Goal: Information Seeking & Learning: Learn about a topic

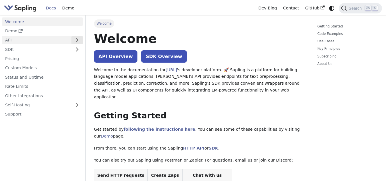
click at [73, 41] on button "Expand sidebar category 'API'" at bounding box center [76, 40] width 11 height 8
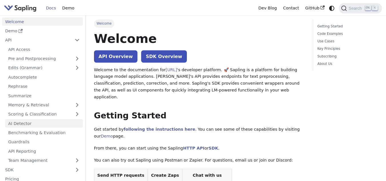
click at [47, 122] on link "AI Detector" at bounding box center [44, 123] width 78 height 8
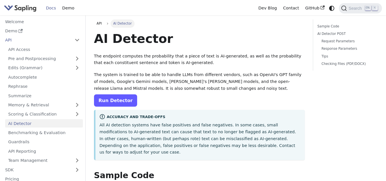
click at [108, 104] on link "Run Detector" at bounding box center [115, 100] width 43 height 12
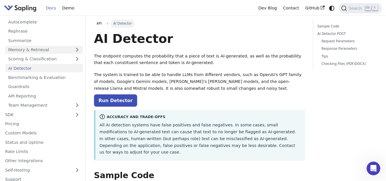
scroll to position [57, 0]
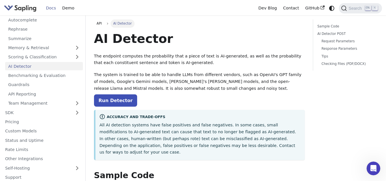
click at [47, 108] on ul "Welcome Demo API API Access Pre and Postprocessing Edits (Grammar) Autocomplete…" at bounding box center [42, 70] width 81 height 221
click at [48, 110] on link "SDK" at bounding box center [36, 112] width 69 height 8
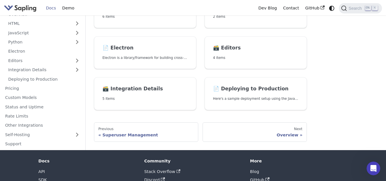
scroll to position [114, 0]
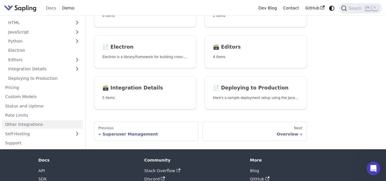
click at [65, 120] on link "Other Integrations" at bounding box center [42, 124] width 81 height 8
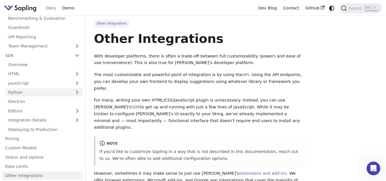
scroll to position [134, 0]
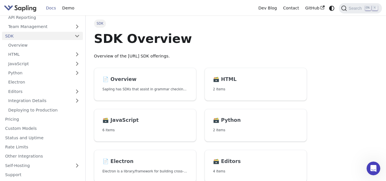
scroll to position [114, 0]
